Goal: Task Accomplishment & Management: Use online tool/utility

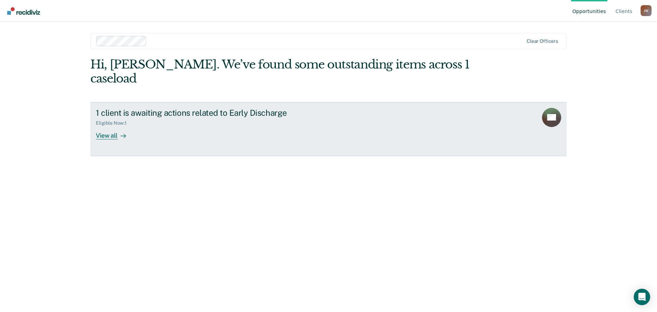
click at [109, 126] on div "View all" at bounding box center [115, 132] width 38 height 13
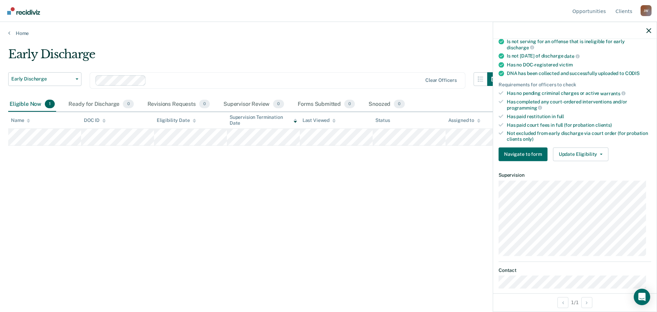
scroll to position [140, 0]
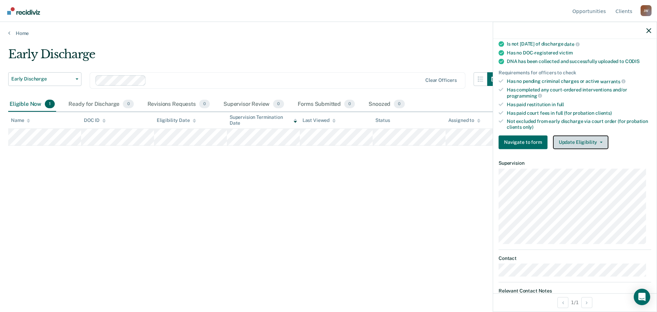
click at [598, 140] on button "Update Eligibility" at bounding box center [580, 142] width 55 height 14
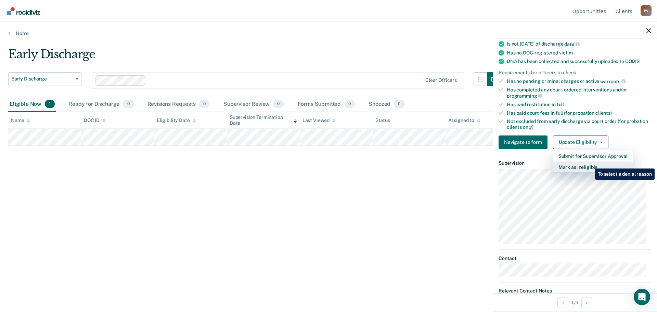
click at [590, 163] on button "Mark as Ineligible" at bounding box center [593, 166] width 80 height 11
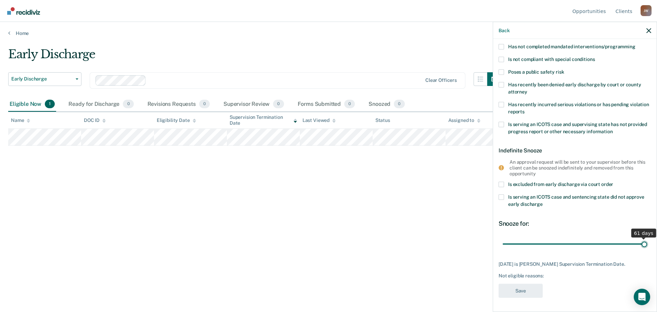
drag, startPoint x: 569, startPoint y: 238, endPoint x: 645, endPoint y: 238, distance: 76.0
type input "61"
click at [645, 238] on input "range" at bounding box center [575, 244] width 144 height 12
click at [501, 194] on span at bounding box center [501, 196] width 5 height 5
click at [543, 202] on input "Is serving an ICOTS case and sentencing state did not approve early discharge" at bounding box center [543, 202] width 0 height 0
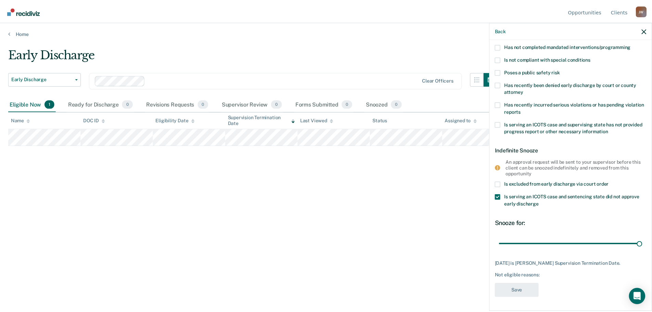
scroll to position [24, 0]
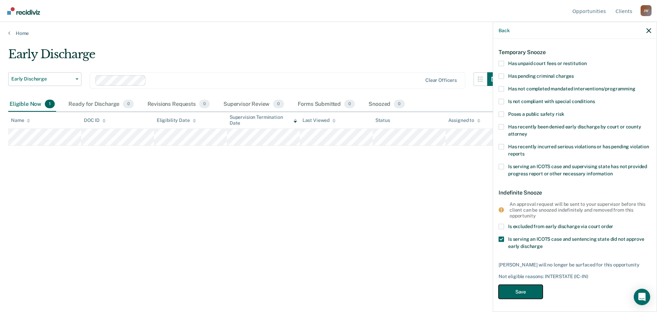
click at [515, 291] on button "Save" at bounding box center [521, 292] width 44 height 14
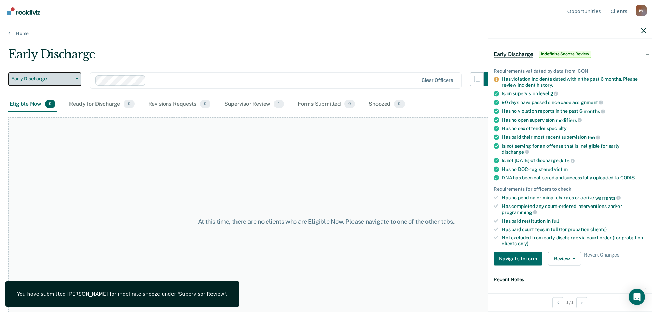
click at [74, 80] on button "Early Discharge" at bounding box center [44, 79] width 73 height 14
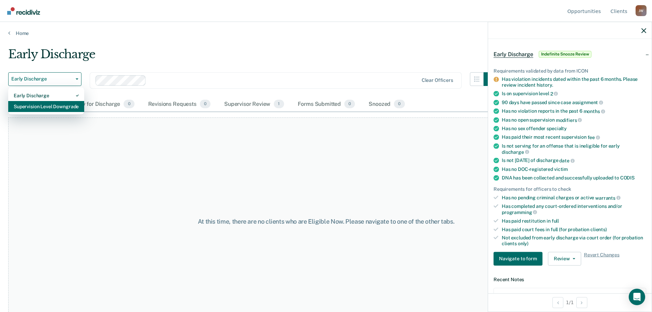
click at [54, 108] on div "Supervision Level Downgrade" at bounding box center [46, 106] width 65 height 11
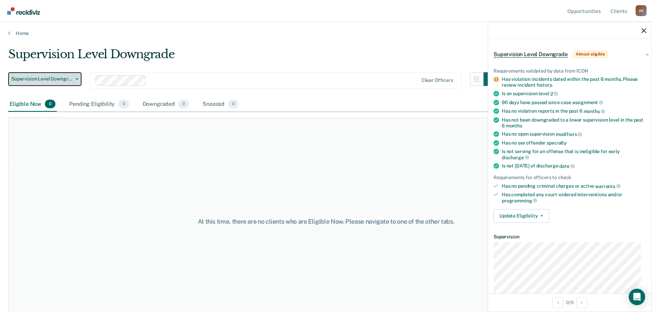
click at [67, 79] on span "Supervision Level Downgrade" at bounding box center [42, 79] width 62 height 6
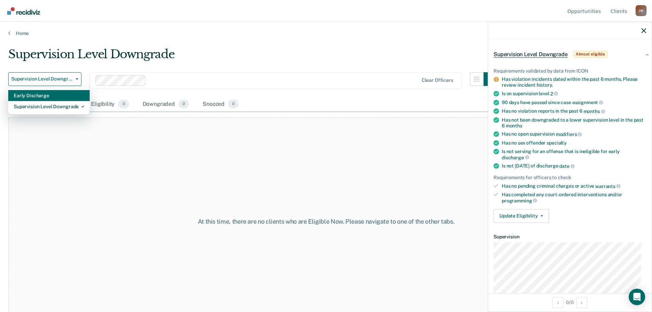
click at [52, 95] on div "Early Discharge" at bounding box center [49, 95] width 71 height 11
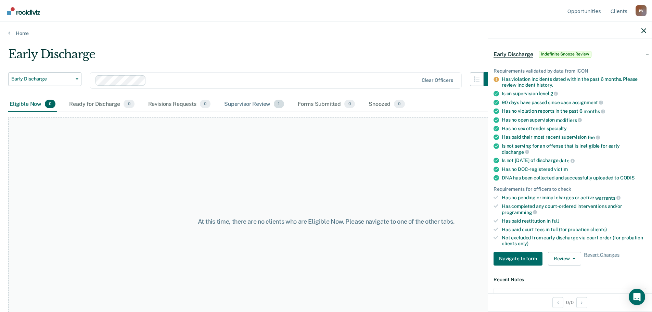
click at [240, 105] on div "Supervisor Review 1" at bounding box center [254, 104] width 63 height 15
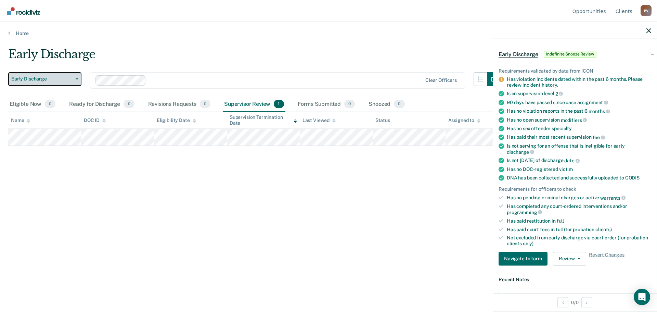
click at [76, 74] on button "Early Discharge" at bounding box center [44, 79] width 73 height 14
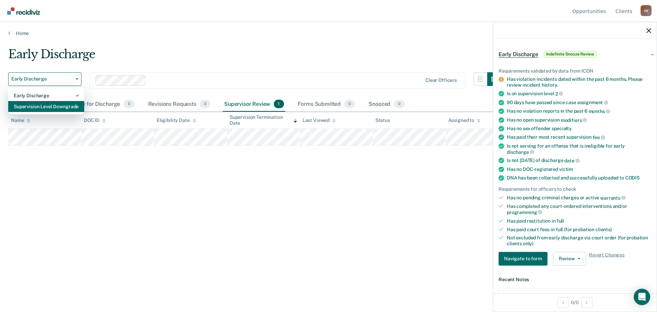
click at [59, 105] on div "Supervision Level Downgrade" at bounding box center [46, 106] width 65 height 11
